Goal: Find specific page/section: Find specific page/section

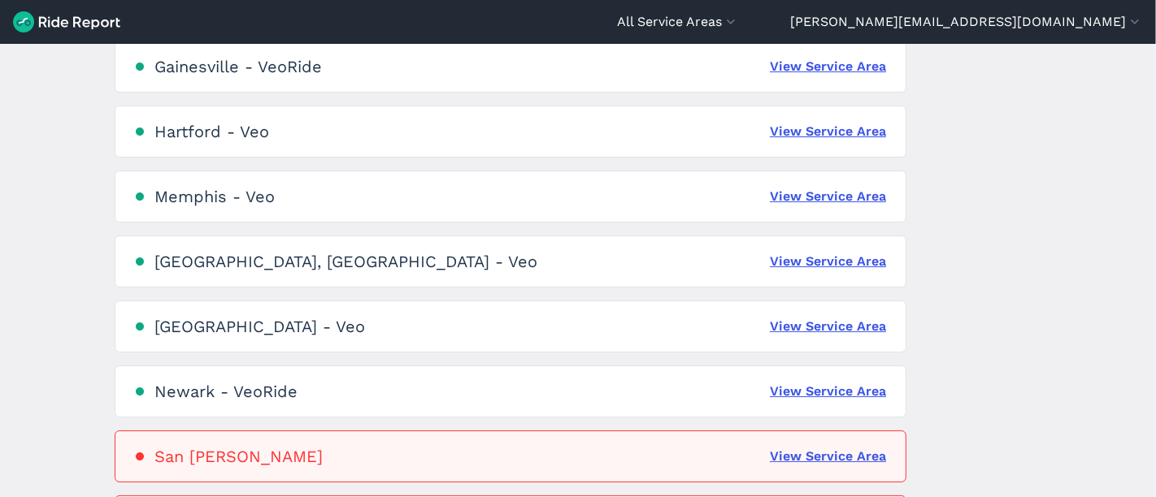
scroll to position [1182, 0]
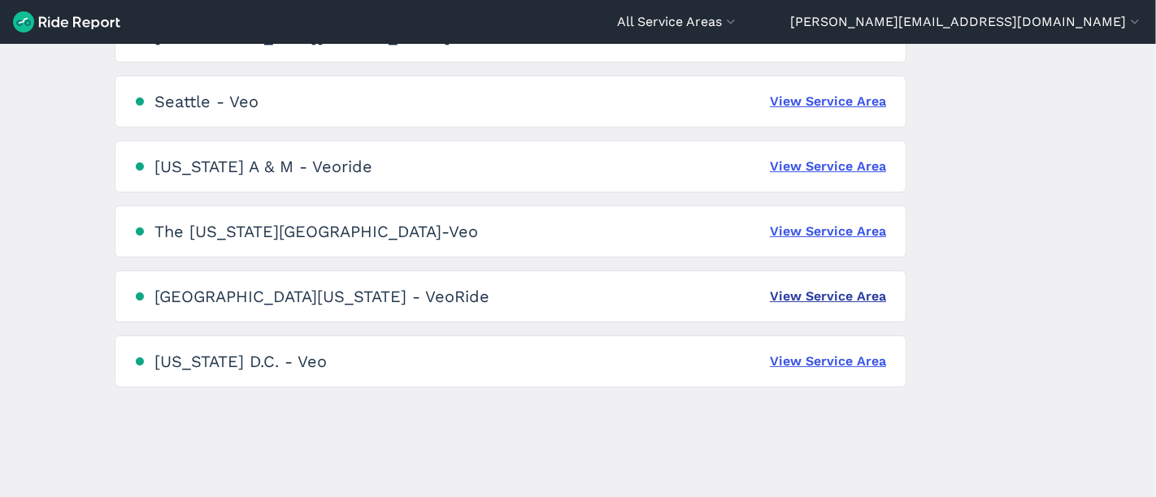
click at [795, 300] on link "View Service Area" at bounding box center [828, 297] width 116 height 20
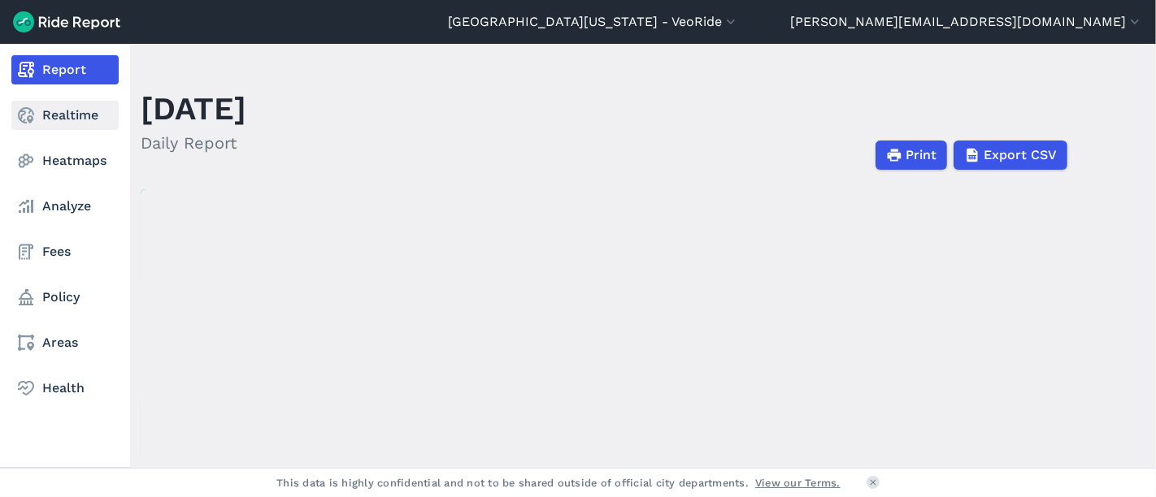
click at [52, 110] on link "Realtime" at bounding box center [64, 115] width 107 height 29
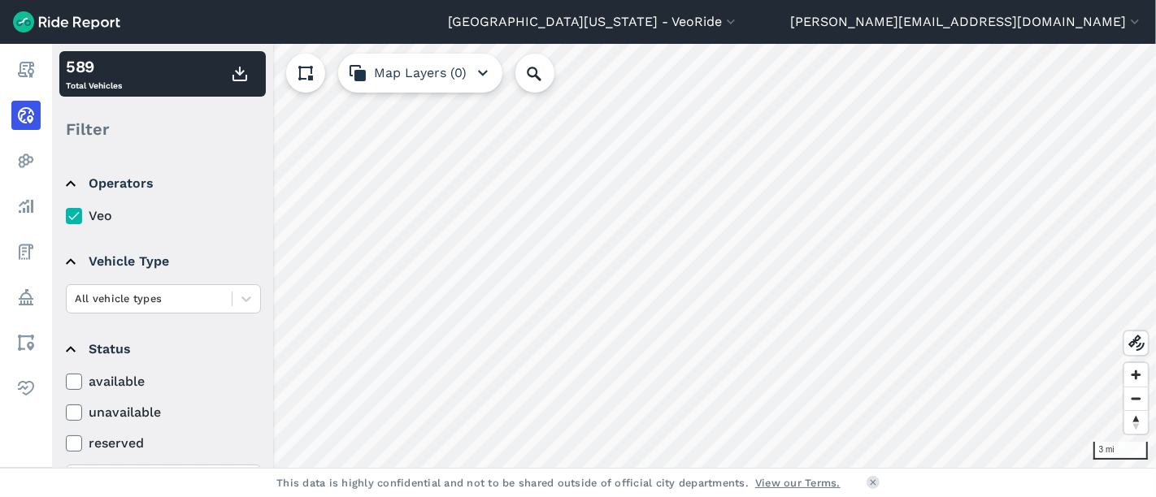
scroll to position [251, 0]
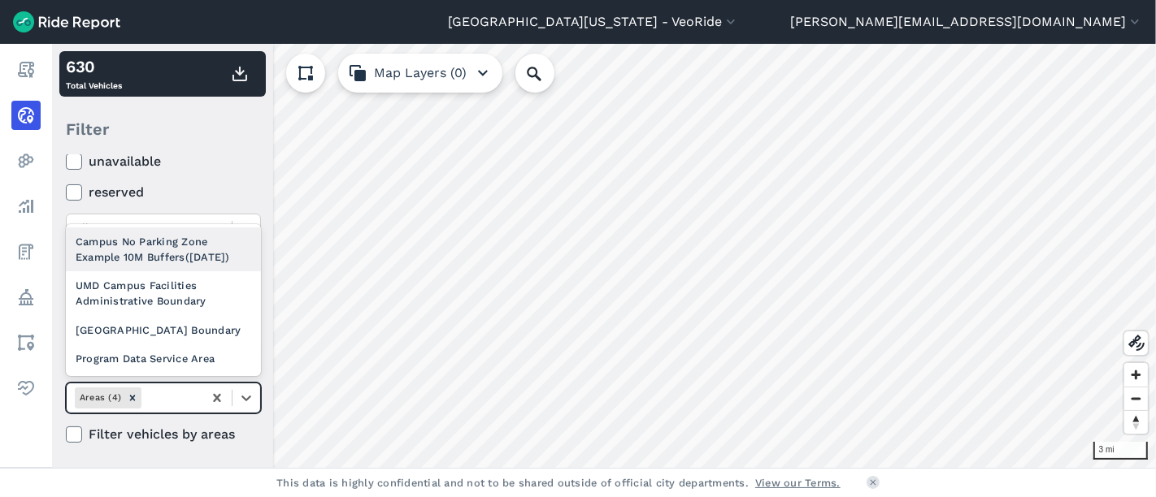
click at [168, 385] on div "Areas (4)" at bounding box center [135, 397] width 136 height 27
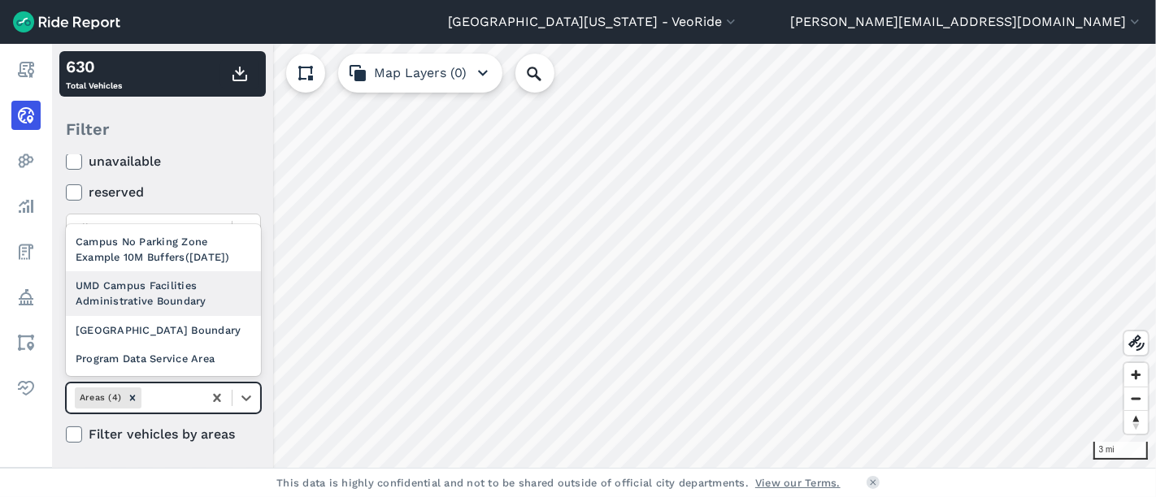
click at [171, 287] on div "UMD Campus Facilities Administrative Boundary" at bounding box center [163, 293] width 195 height 44
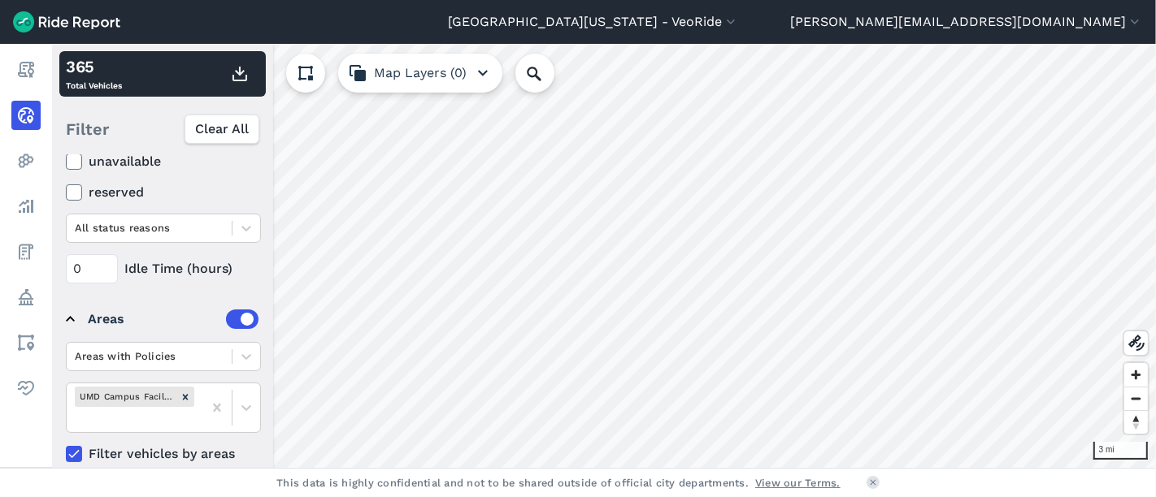
click at [24, 20] on img at bounding box center [66, 21] width 107 height 21
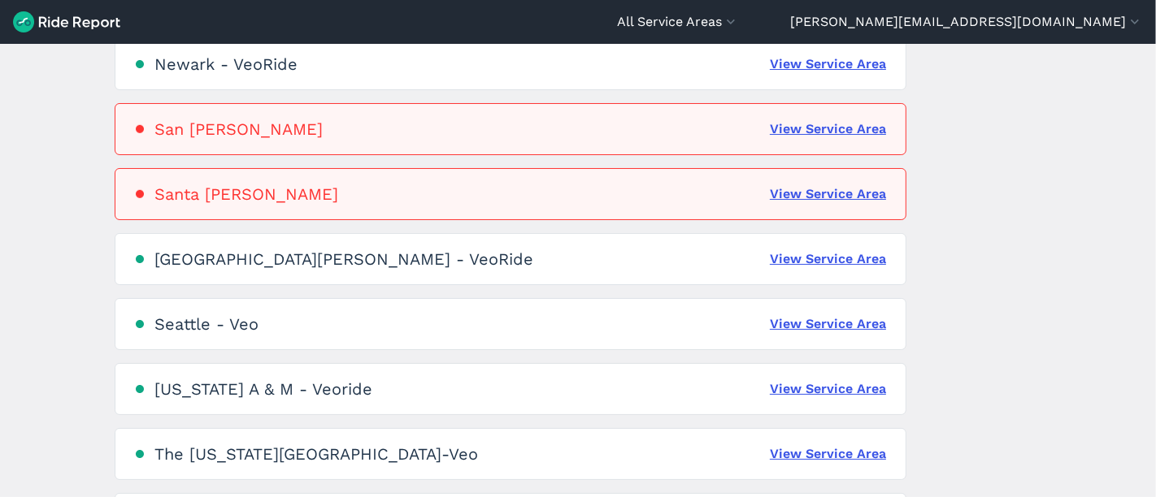
scroll to position [1182, 0]
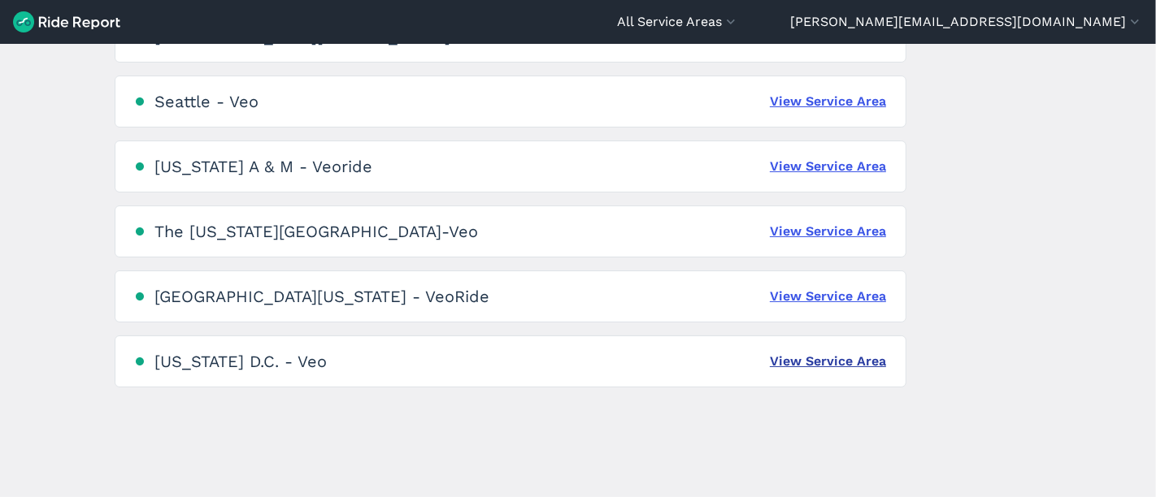
click at [830, 360] on link "View Service Area" at bounding box center [828, 362] width 116 height 20
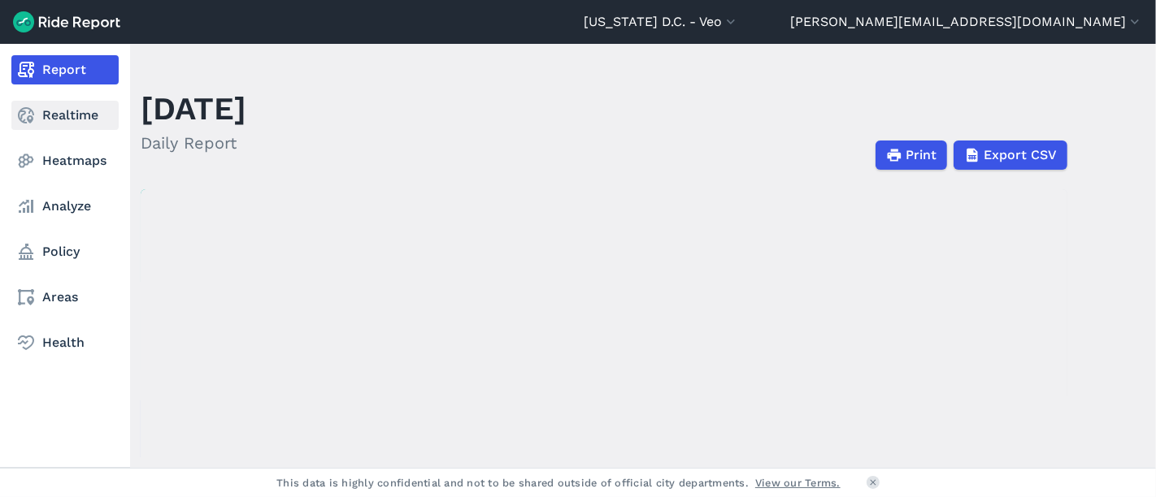
click at [47, 119] on link "Realtime" at bounding box center [64, 115] width 107 height 29
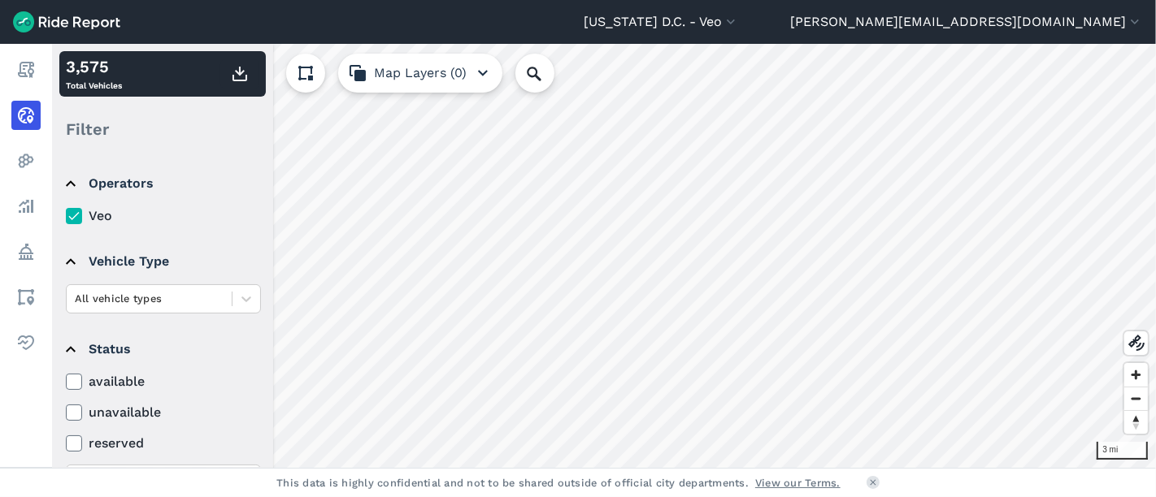
scroll to position [251, 0]
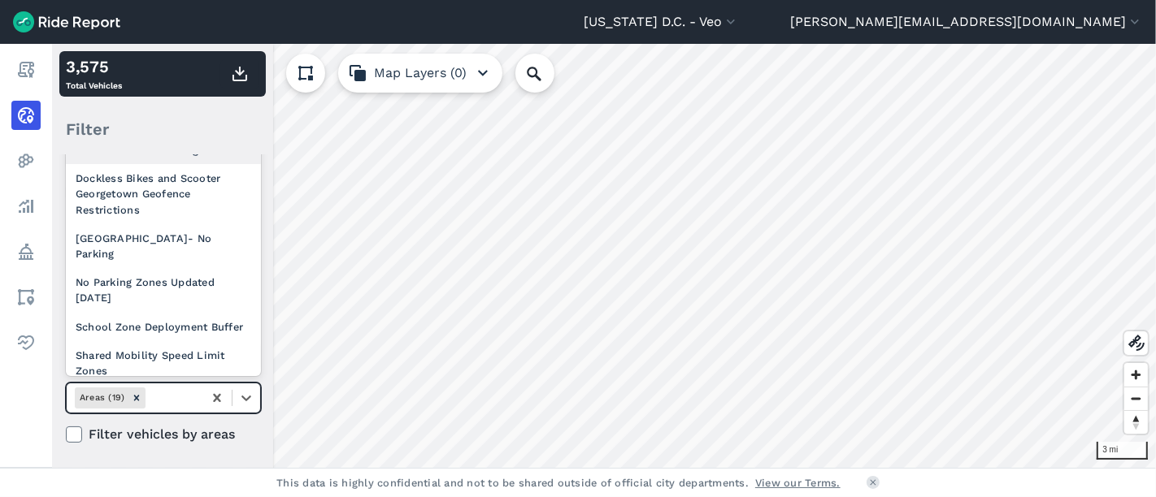
click at [170, 392] on div at bounding box center [172, 397] width 46 height 19
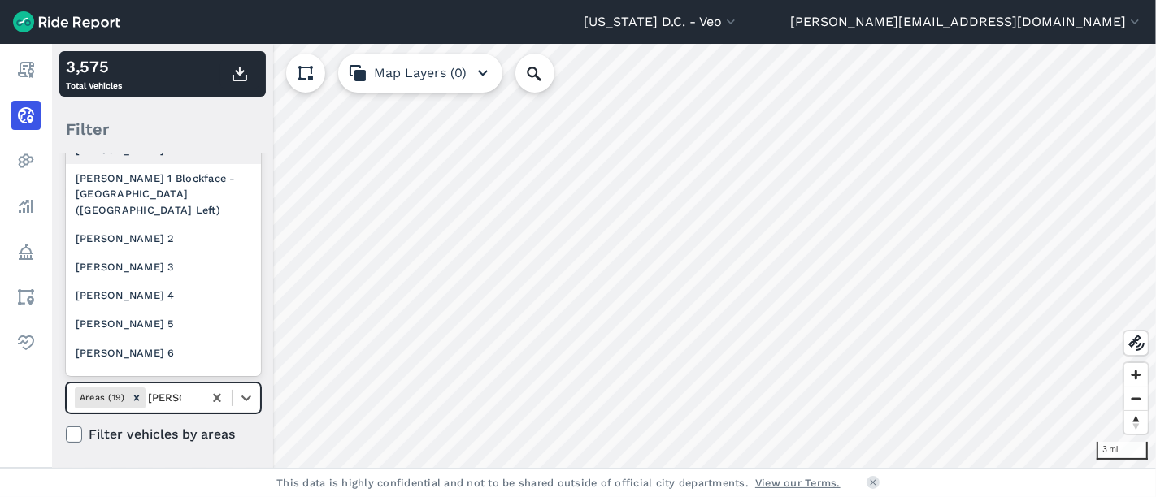
type input "[PERSON_NAME] 2"
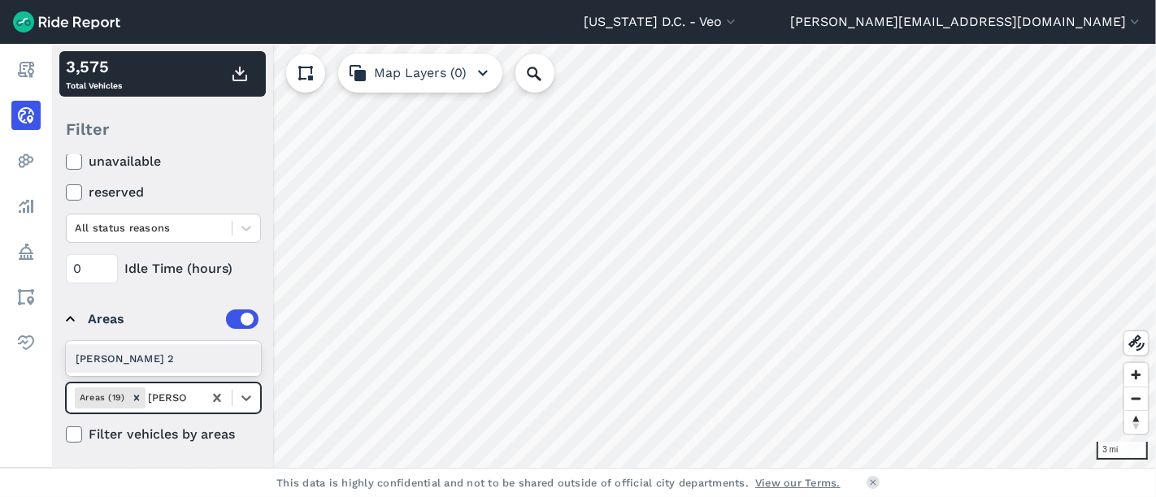
click at [164, 349] on div "[PERSON_NAME] 2" at bounding box center [163, 359] width 195 height 28
